Goal: Register for event/course

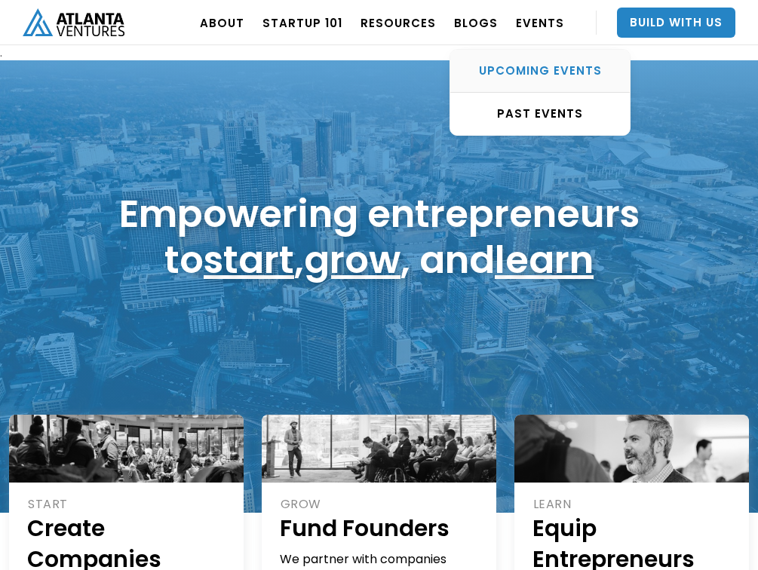
click at [527, 74] on div "UPCOMING EVENTS" at bounding box center [539, 70] width 179 height 15
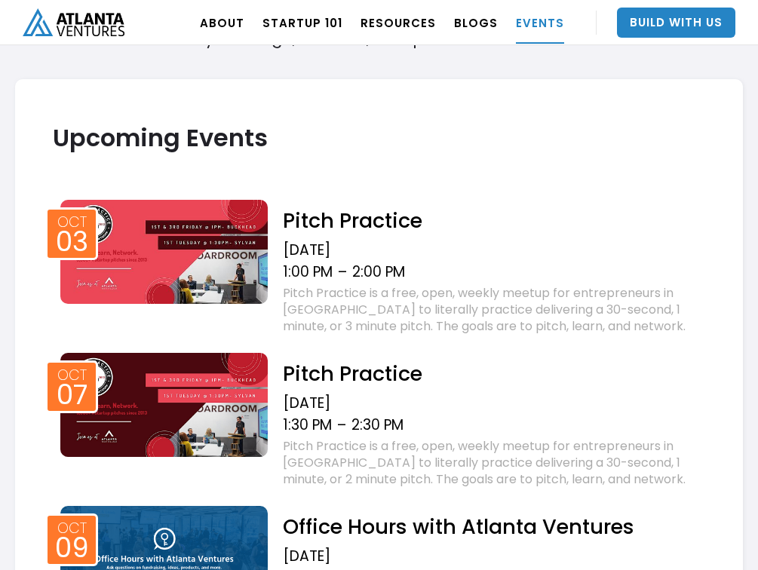
scroll to position [764, 0]
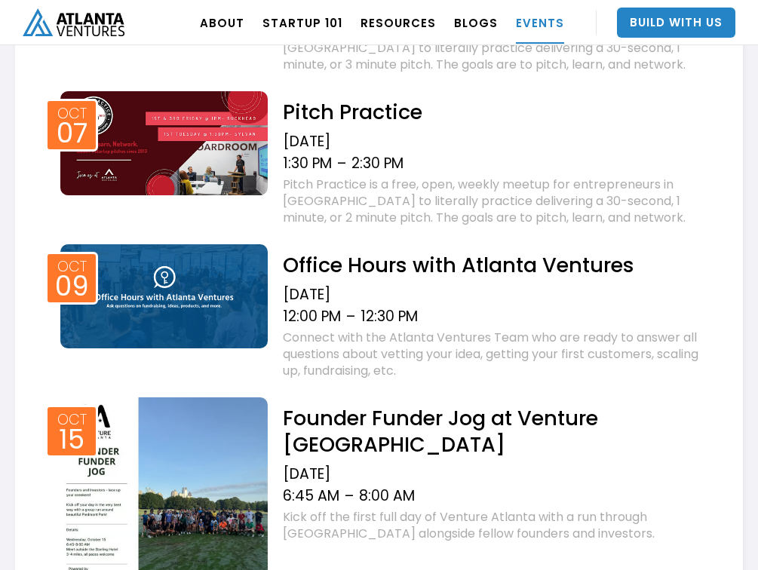
click at [363, 254] on h2 "Office Hours with Atlanta Ventures" at bounding box center [494, 265] width 422 height 26
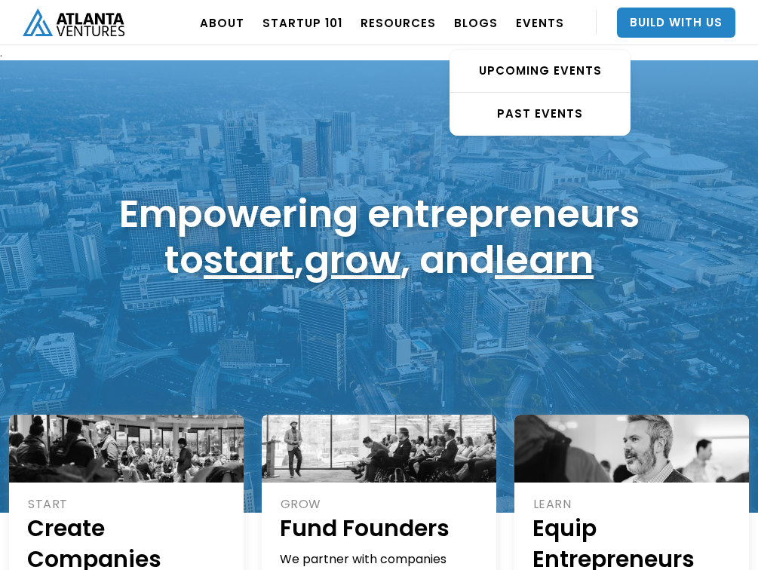
click at [534, 65] on div "UPCOMING EVENTS" at bounding box center [539, 70] width 179 height 15
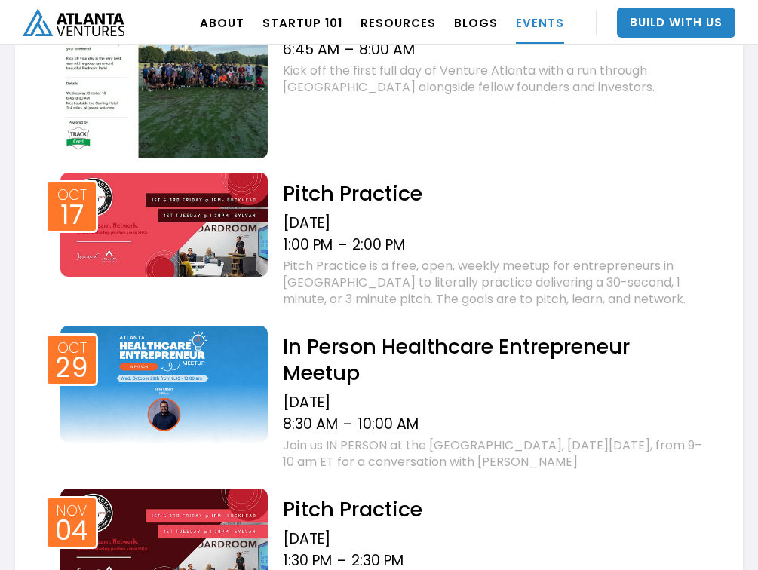
scroll to position [1453, 0]
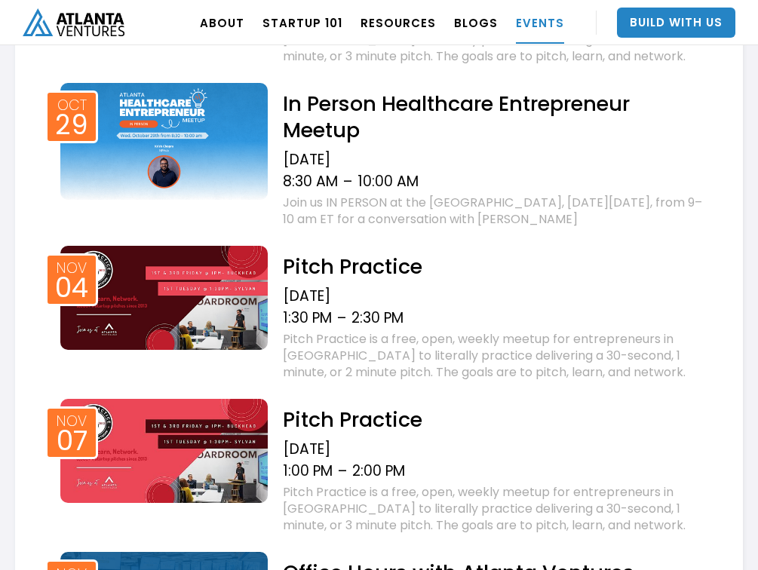
click at [365, 113] on h2 "In Person Healthcare Entrepreneur Meetup" at bounding box center [494, 116] width 422 height 53
